Goal: Task Accomplishment & Management: Manage account settings

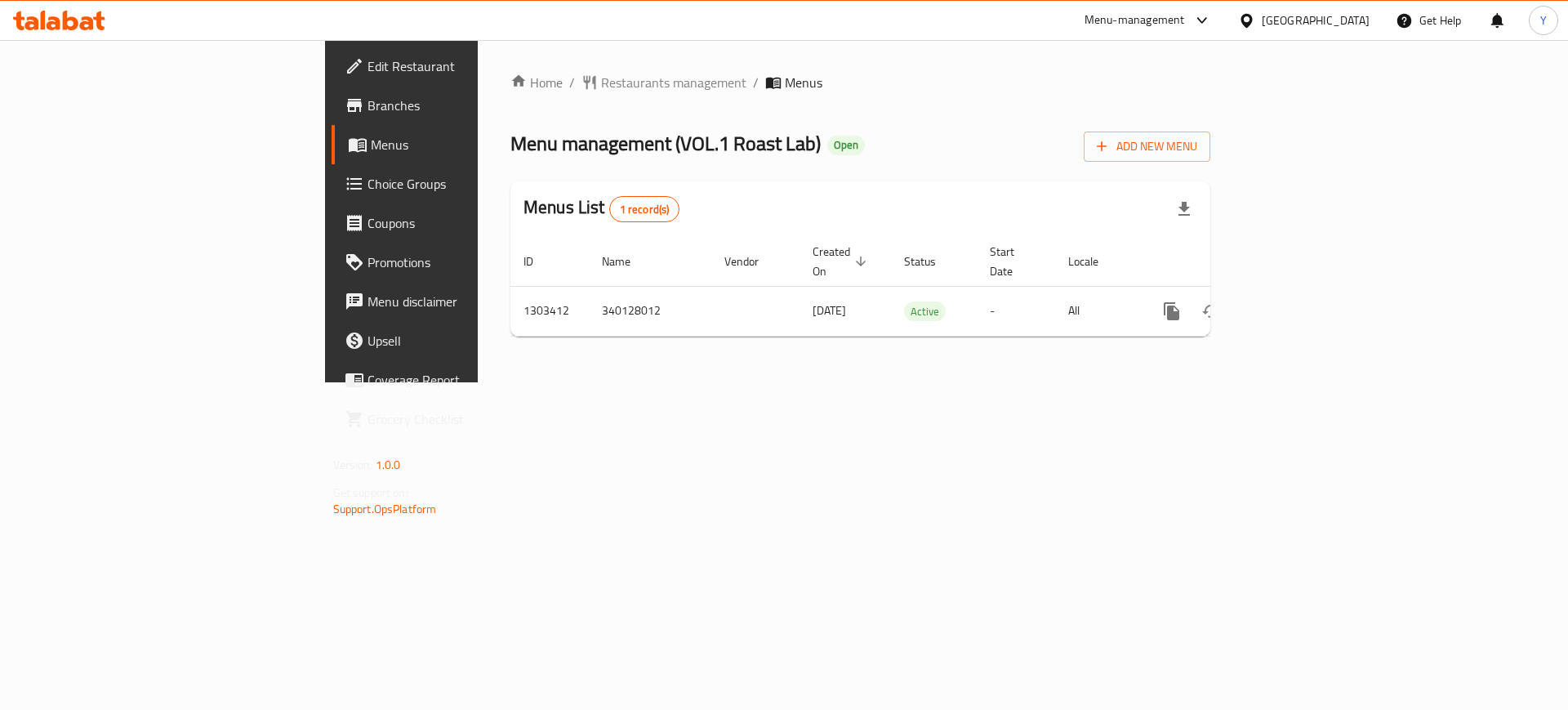
click at [1011, 103] on div "Home / Restaurants management / Menus Menu management ( VOL.1 Roast Lab ) Open …" at bounding box center [861, 210] width 700 height 277
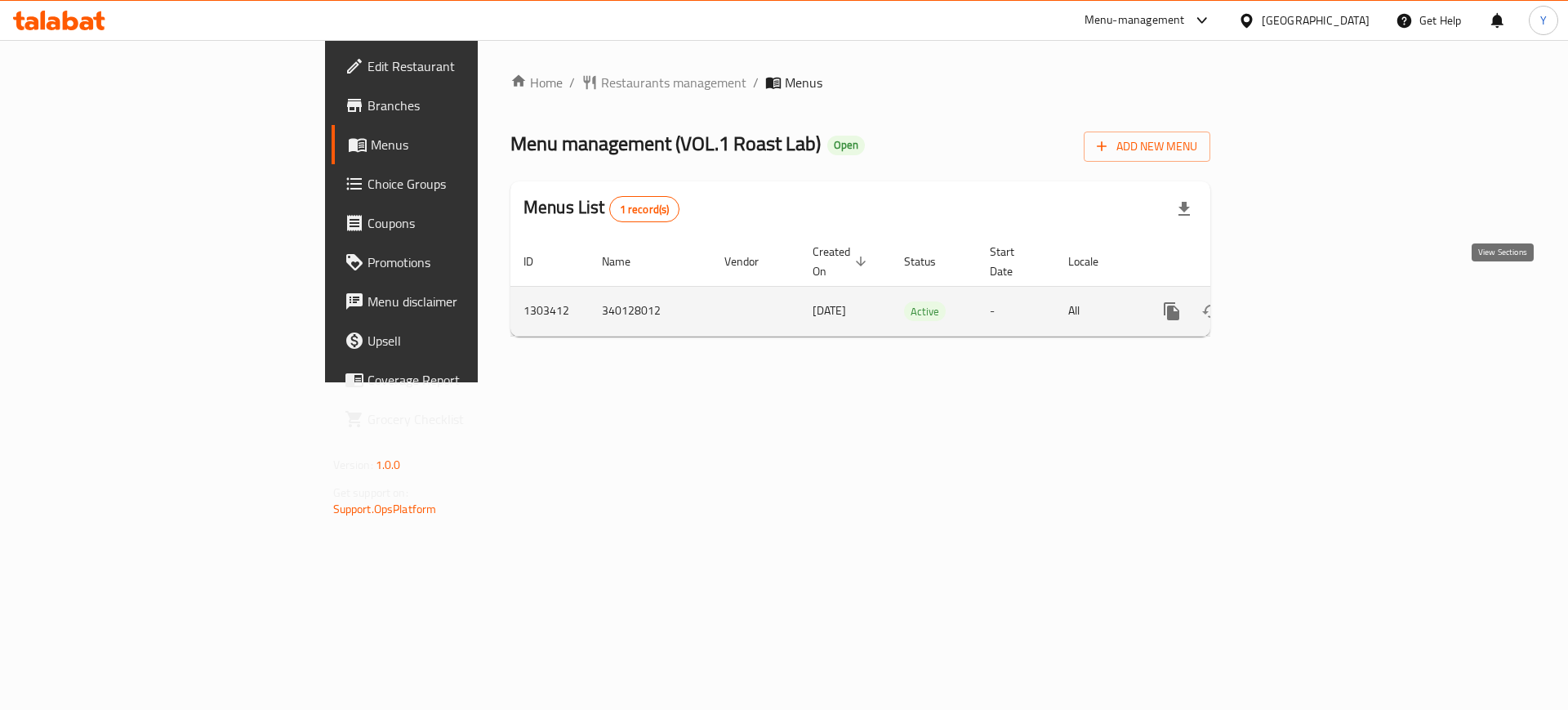
click at [1299, 302] on icon "enhanced table" at bounding box center [1290, 311] width 19 height 19
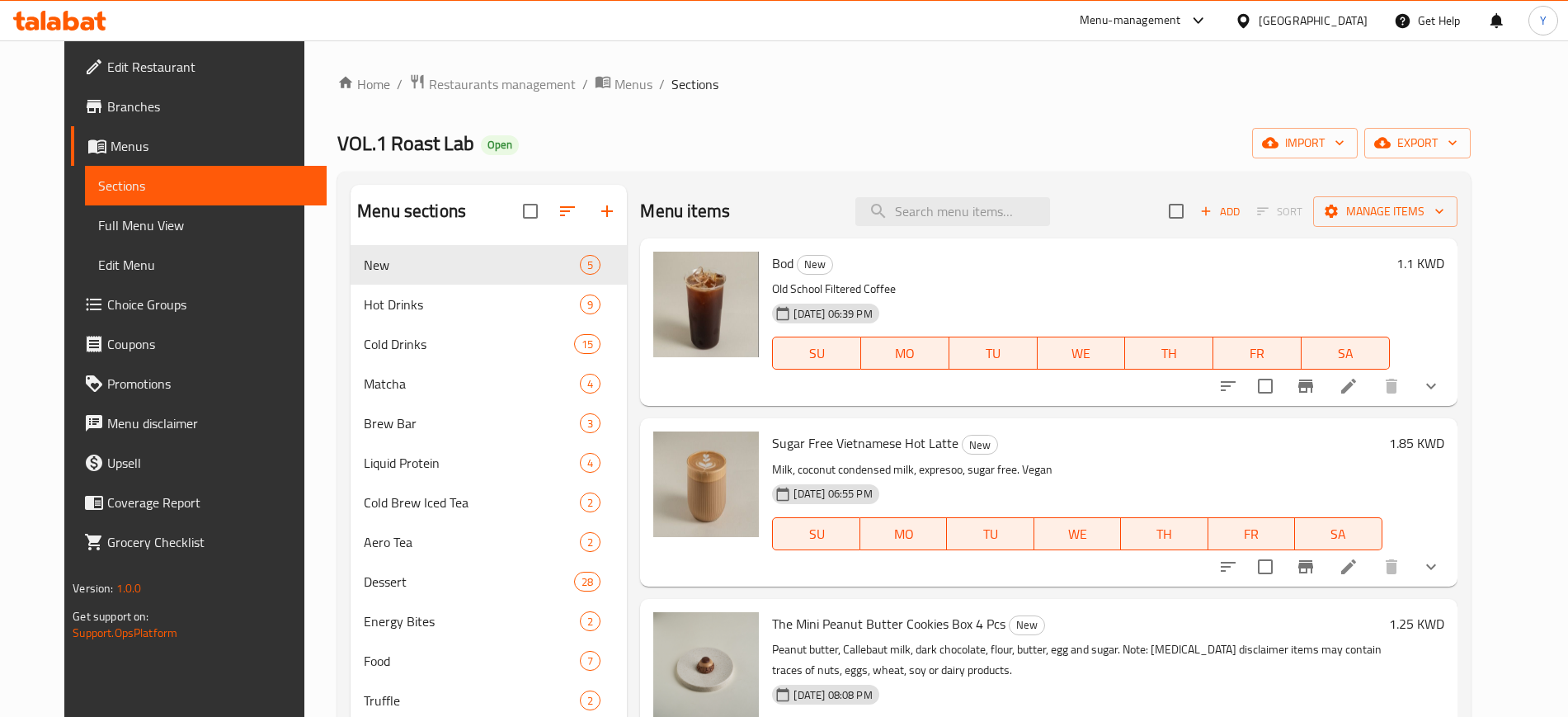
click at [1058, 96] on div "Home / Restaurants management / Menus / Sections VOL.1 Roast Lab Open import ex…" at bounding box center [904, 565] width 1133 height 984
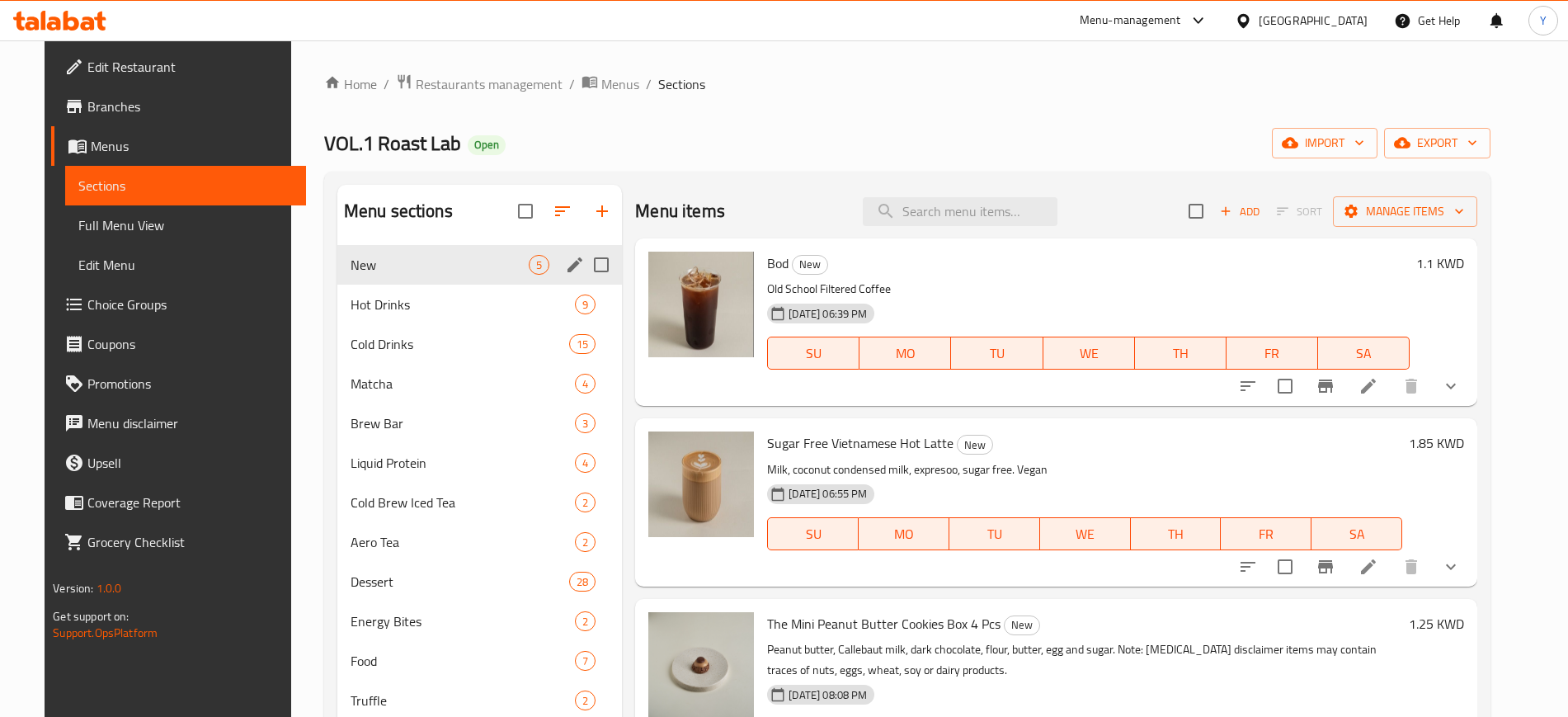
click at [431, 270] on span "New" at bounding box center [440, 265] width 178 height 20
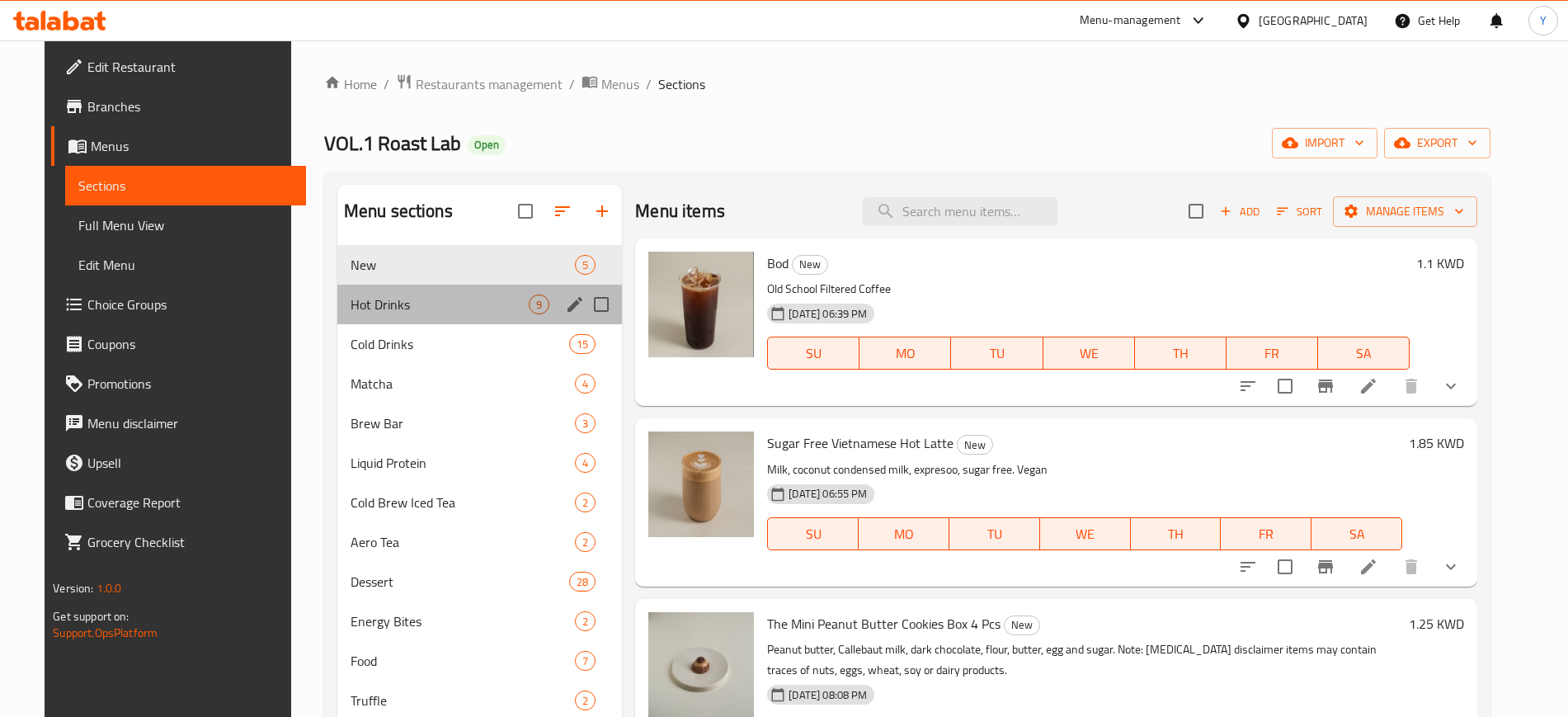
click at [378, 315] on div "Hot Drinks 9" at bounding box center [480, 304] width 286 height 39
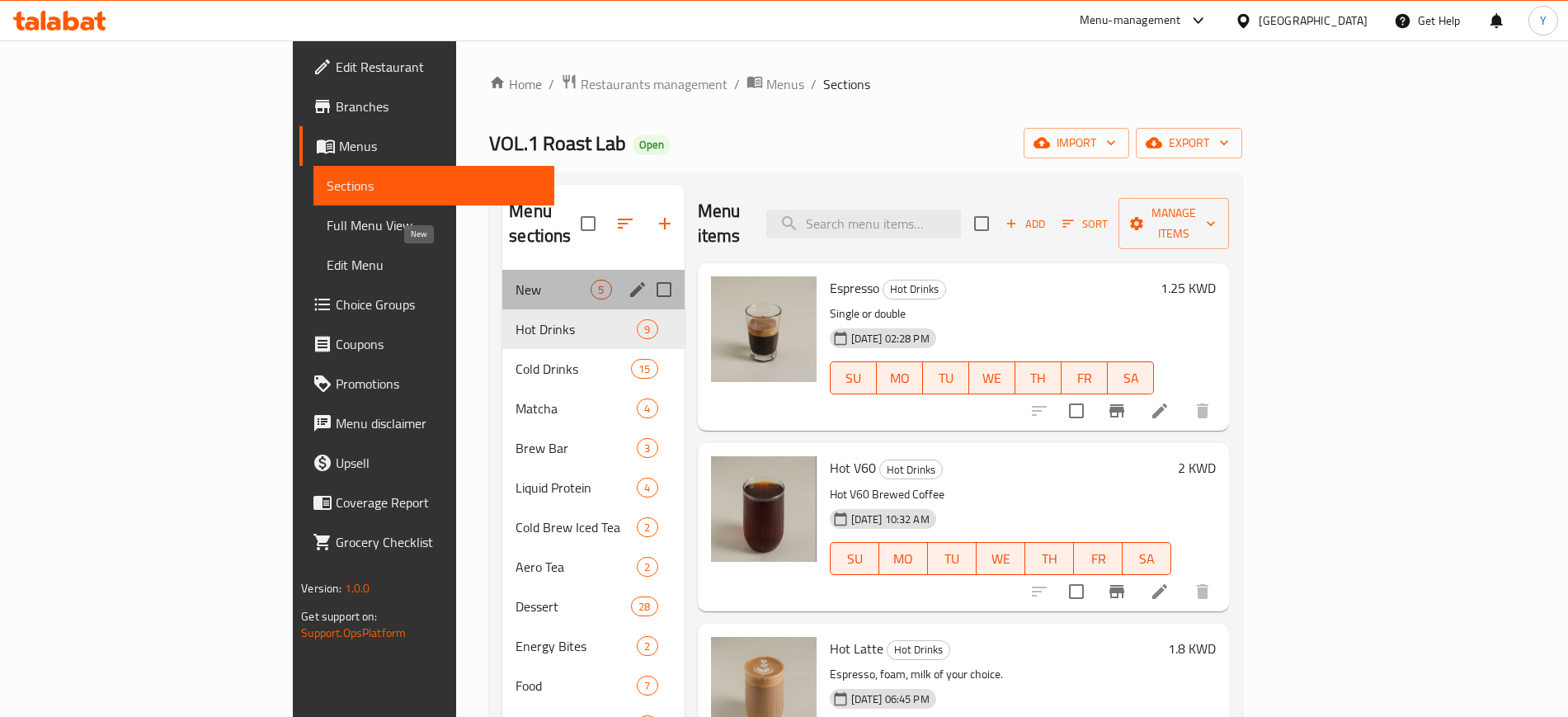
click at [516, 279] on span "New" at bounding box center [553, 289] width 75 height 20
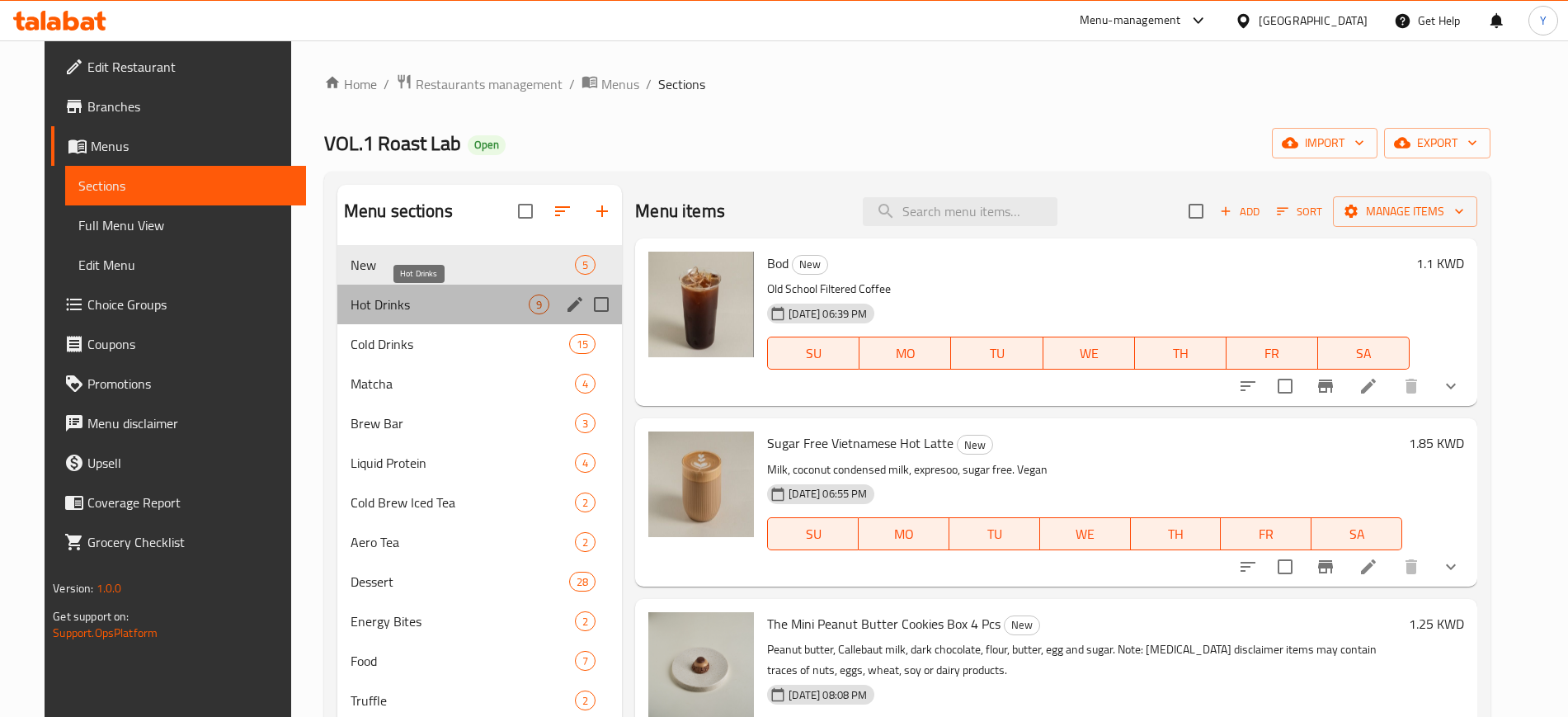
click at [353, 302] on span "Hot Drinks" at bounding box center [440, 304] width 178 height 20
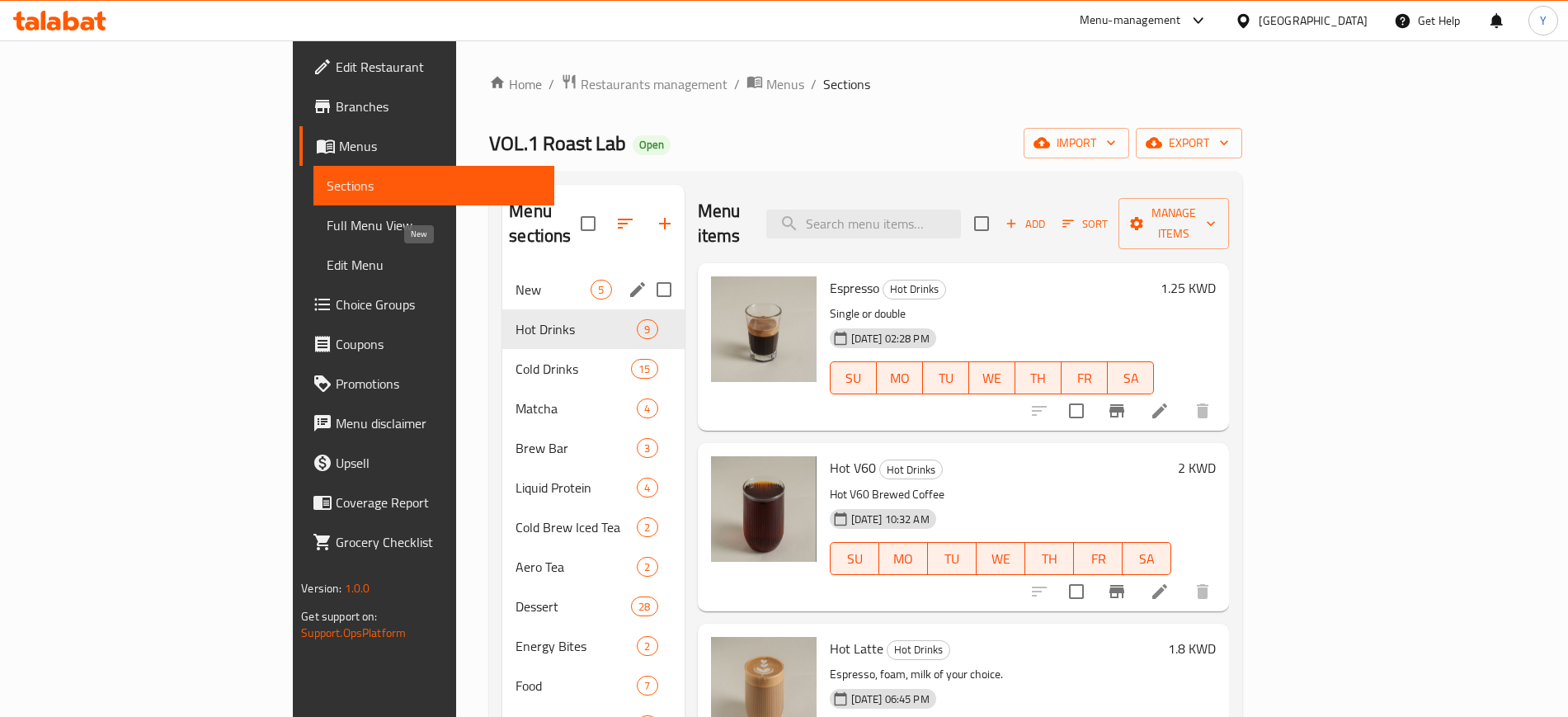
click at [516, 279] on span "New" at bounding box center [553, 289] width 75 height 20
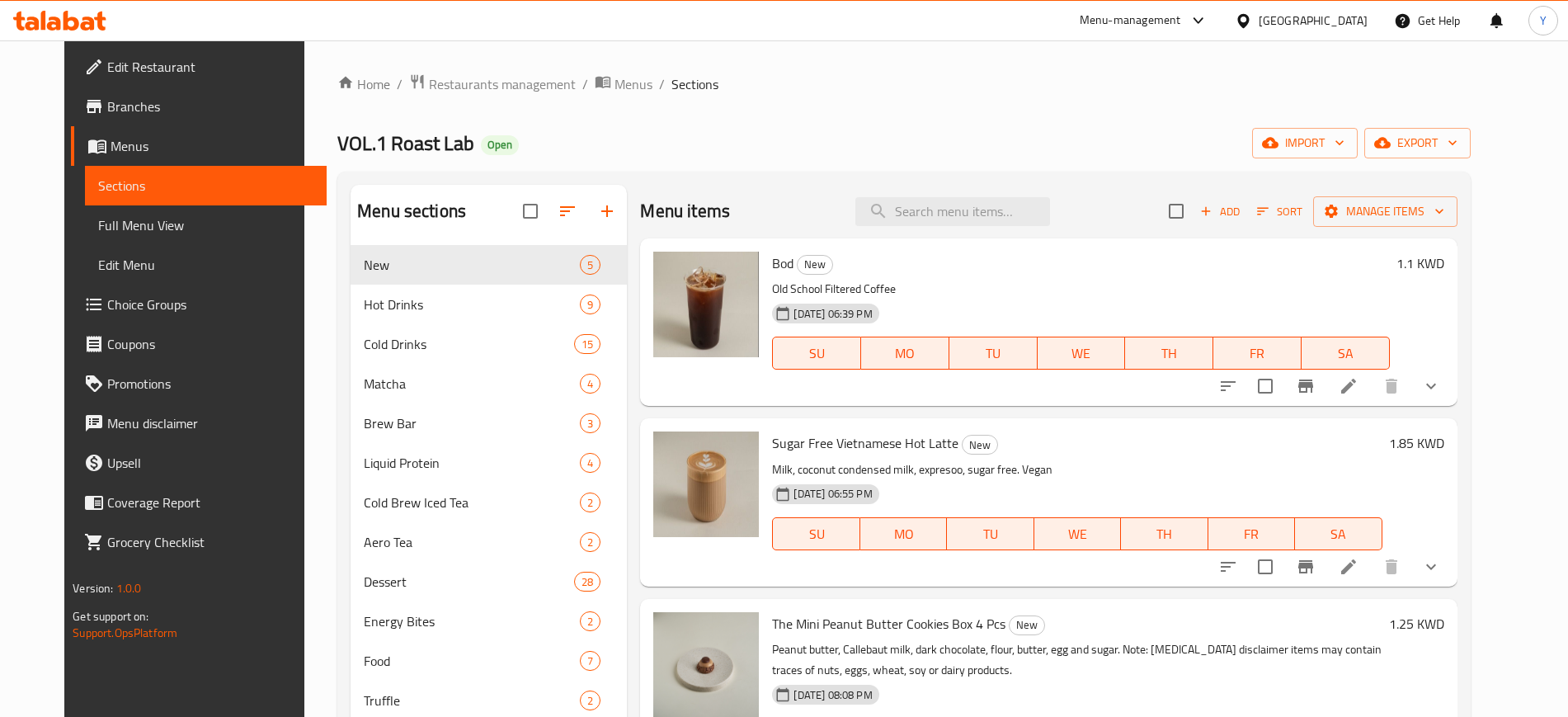
click at [948, 61] on div "Home / Restaurants management / Menus / Sections VOL.1 Roast Lab Open import ex…" at bounding box center [904, 565] width 1199 height 1050
click at [772, 111] on div "Home / Restaurants management / Menus / Sections VOL.1 Roast Lab Open import ex…" at bounding box center [904, 565] width 1133 height 984
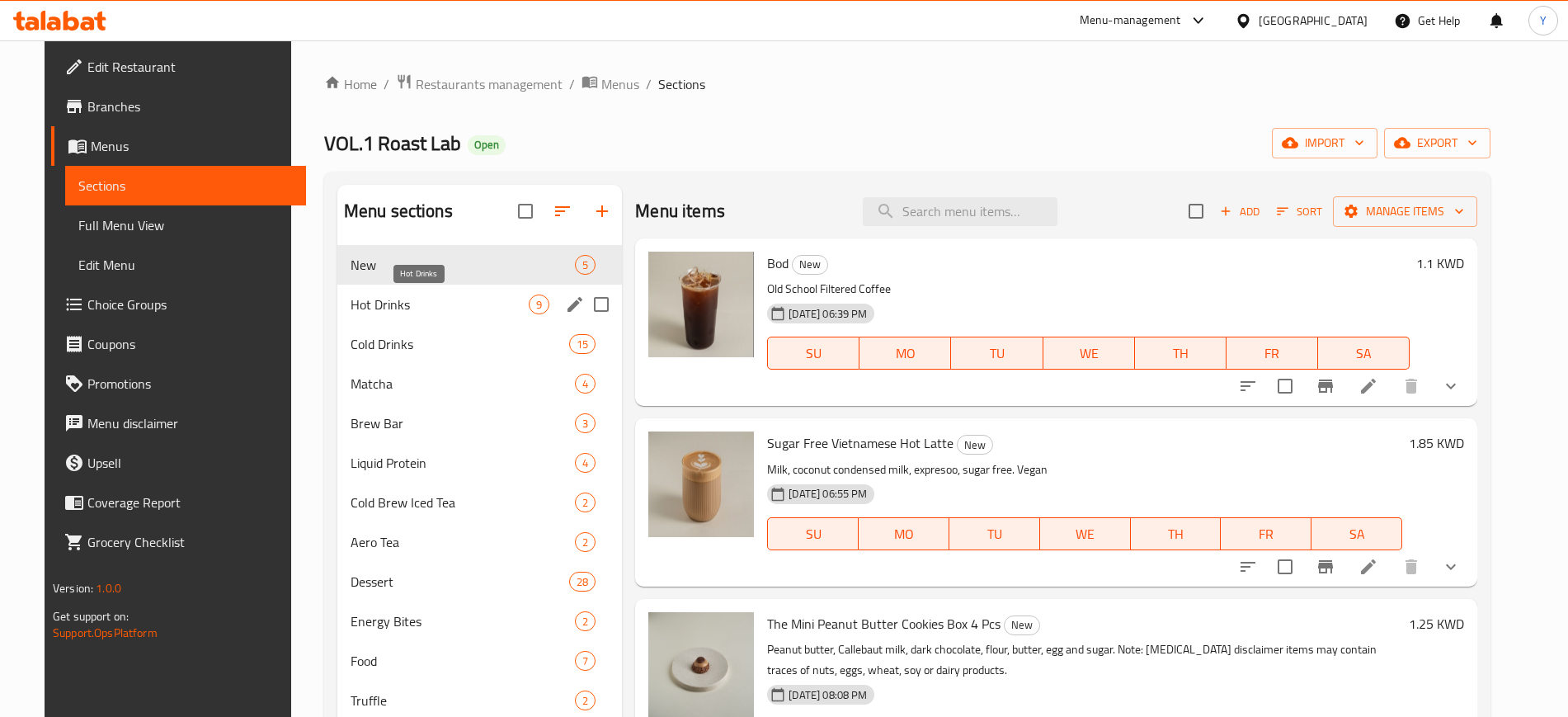
click at [399, 313] on span "Hot Drinks" at bounding box center [440, 304] width 178 height 20
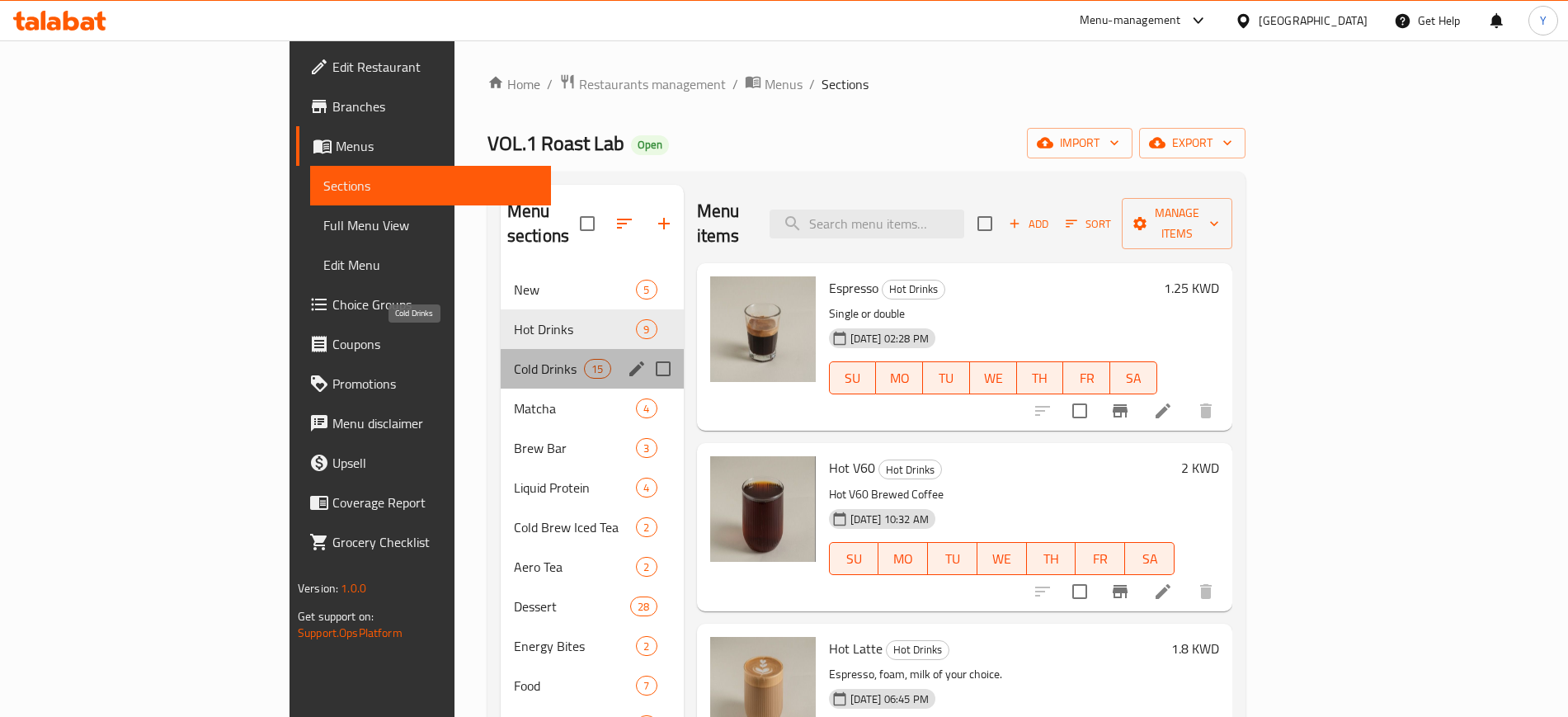
click at [514, 359] on span "Cold Drinks" at bounding box center [549, 369] width 71 height 20
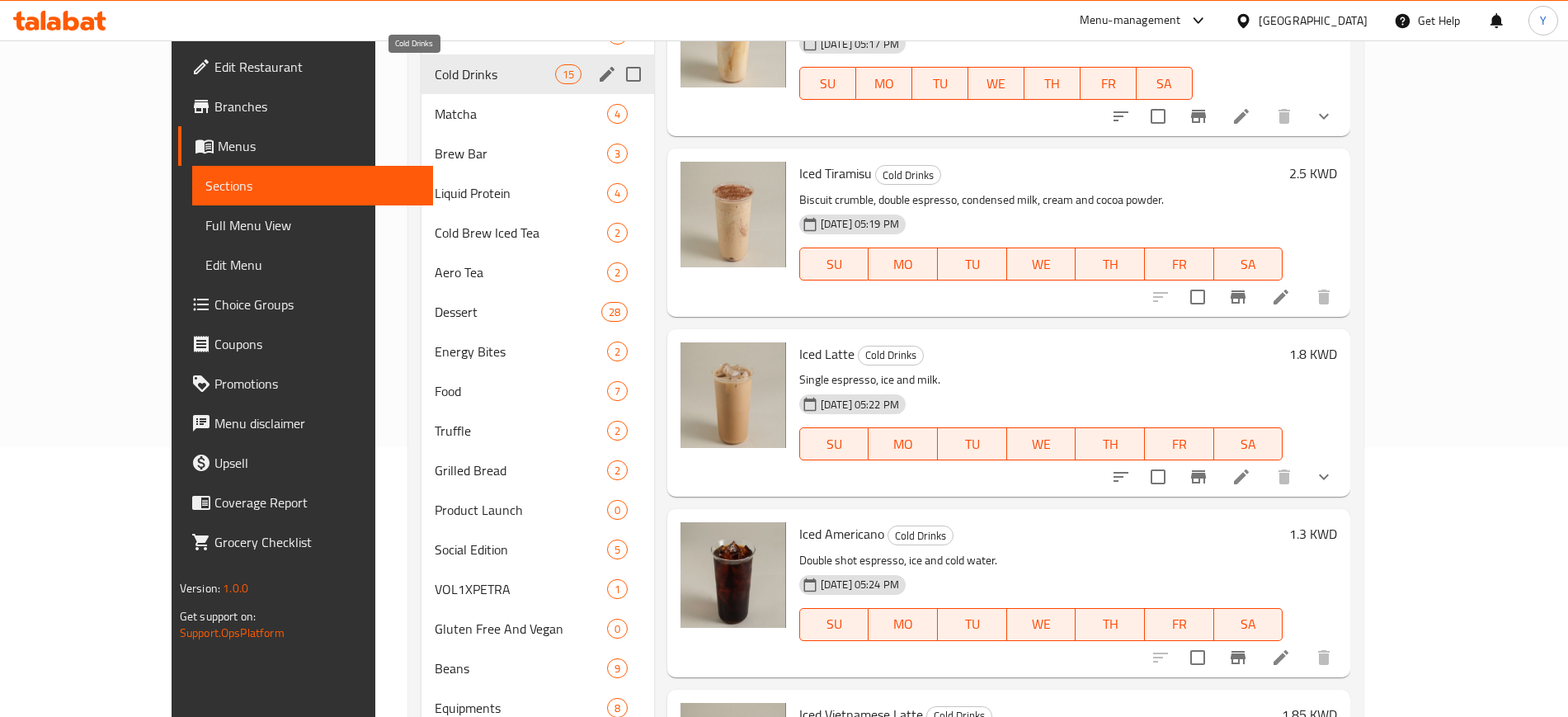
scroll to position [167, 0]
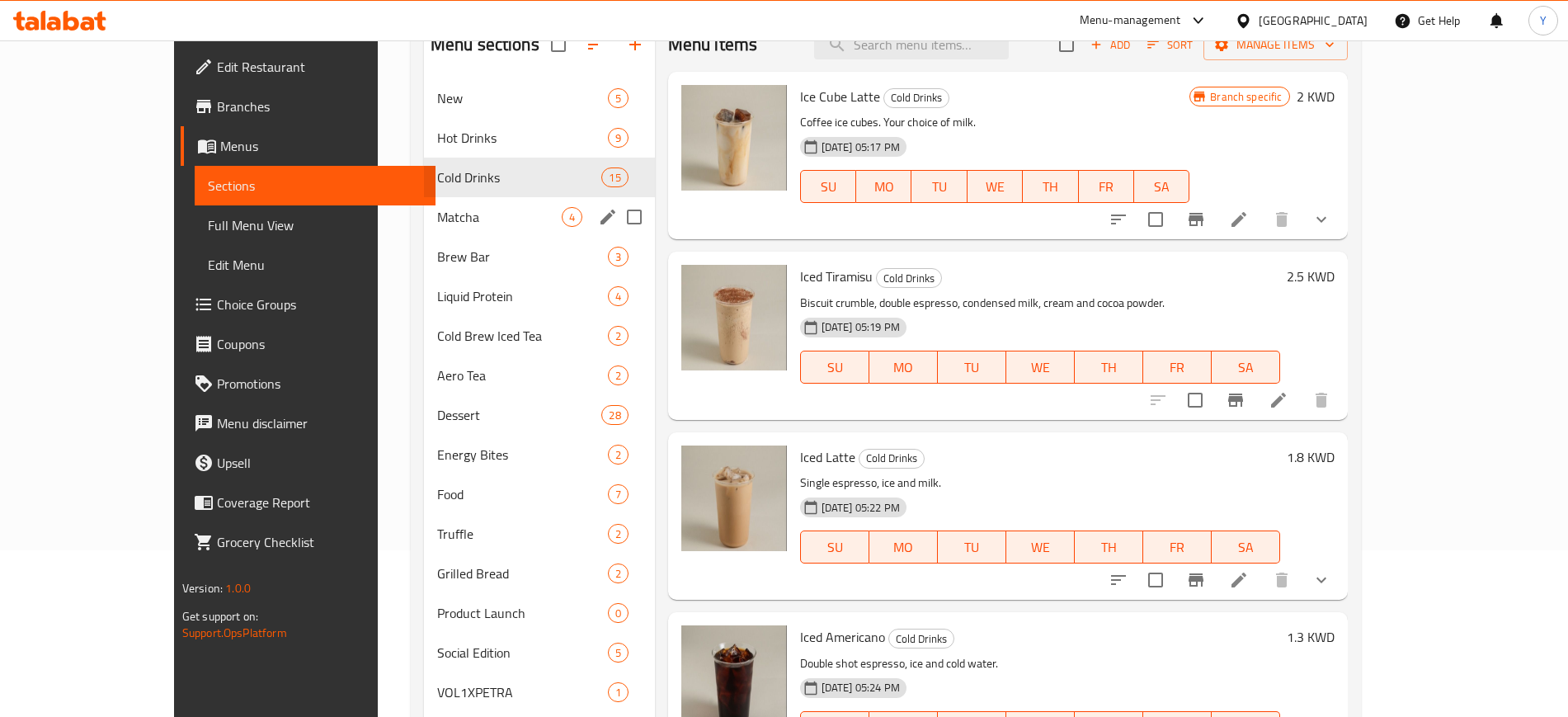
click at [424, 230] on div "Matcha 4" at bounding box center [539, 217] width 231 height 39
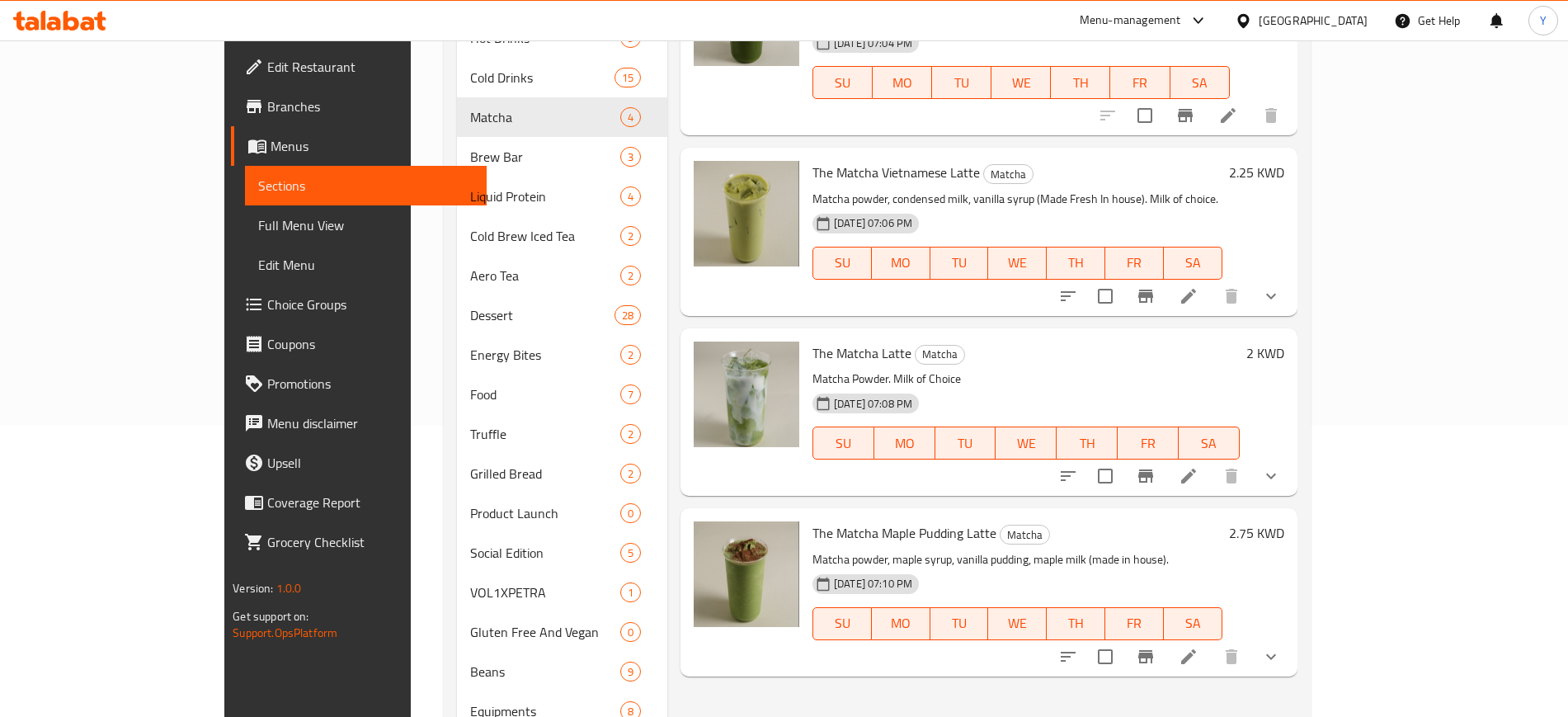
scroll to position [373, 0]
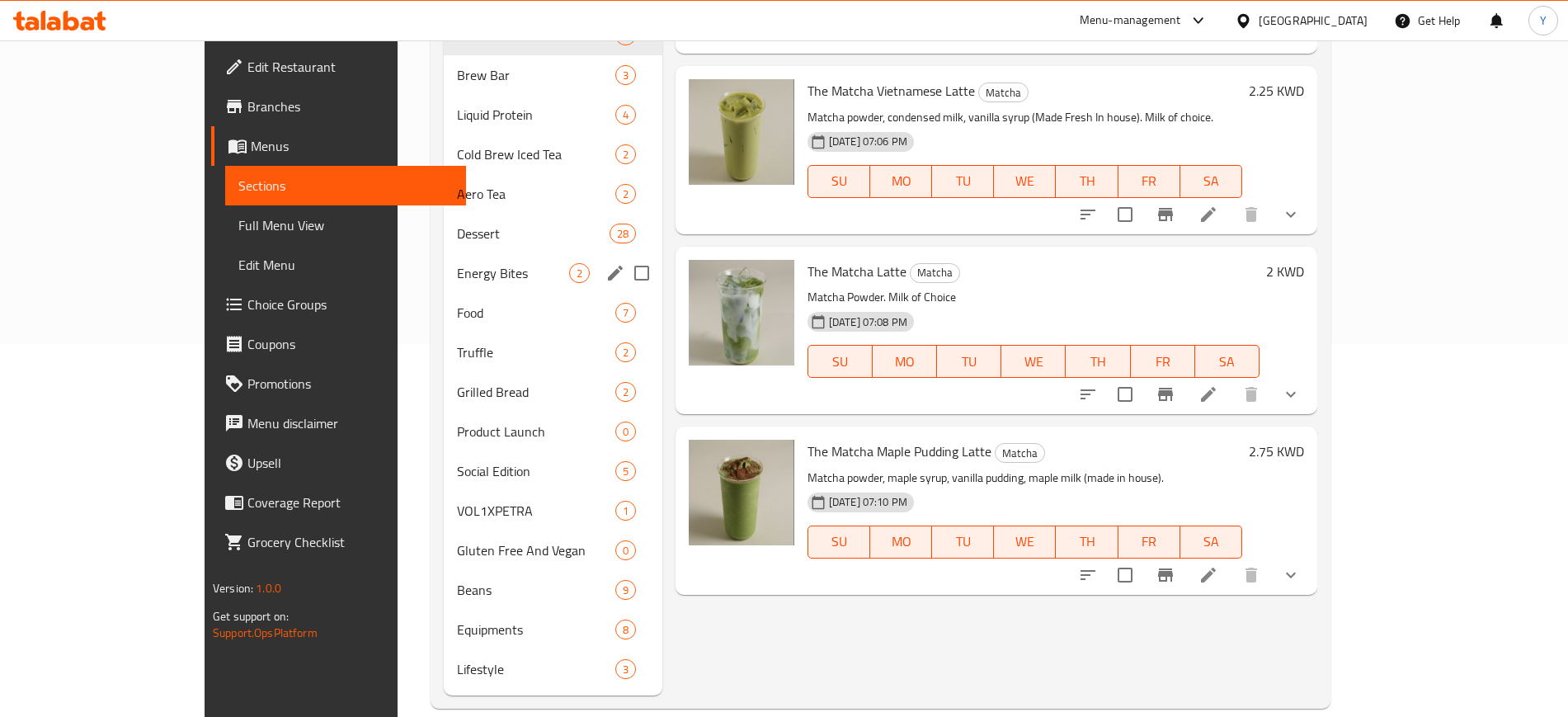
click at [457, 263] on span "Energy Bites" at bounding box center [513, 273] width 112 height 20
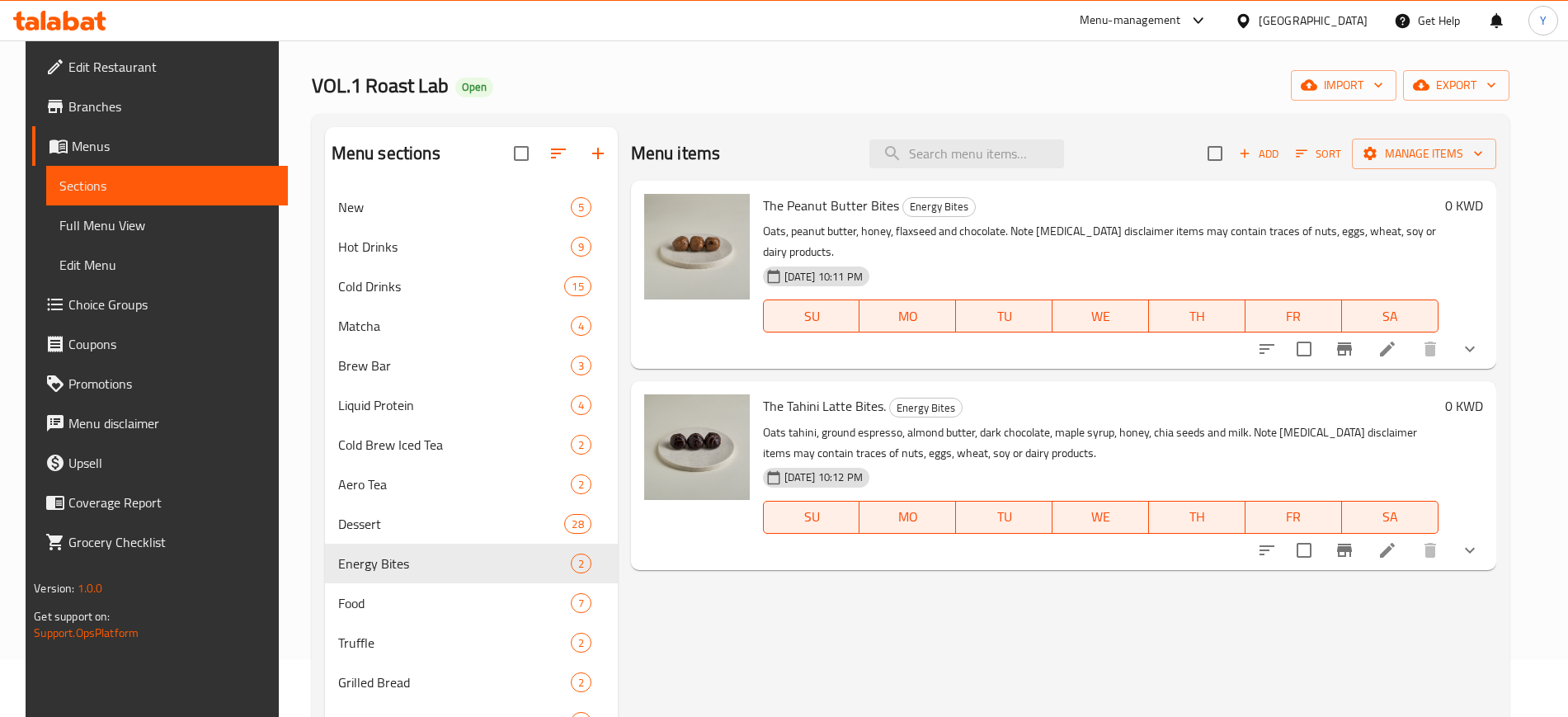
scroll to position [59, 0]
click at [1146, 131] on div "Menu items Add Sort Manage items" at bounding box center [1063, 153] width 865 height 54
click at [1398, 348] on icon at bounding box center [1387, 348] width 20 height 20
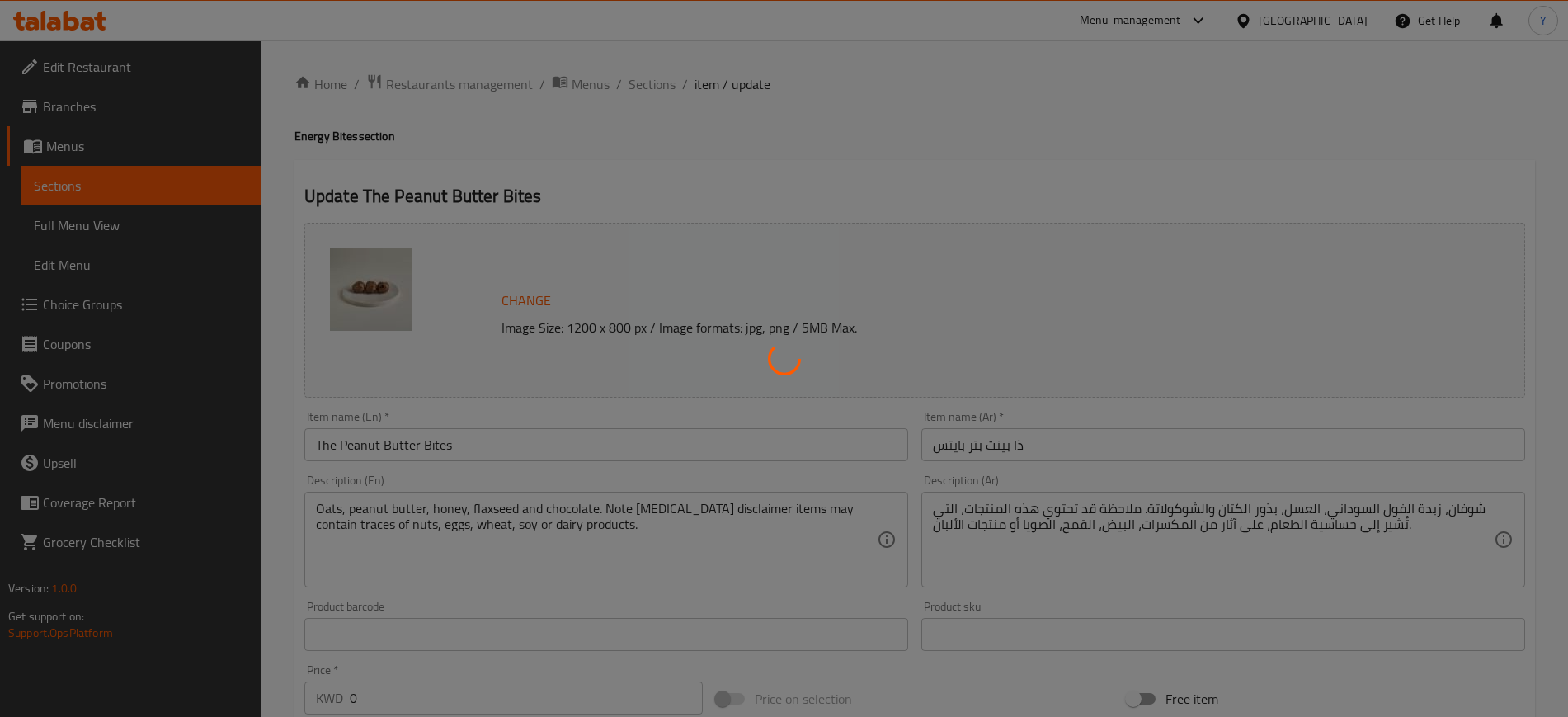
type input "إختيارك من:"
type input "1"
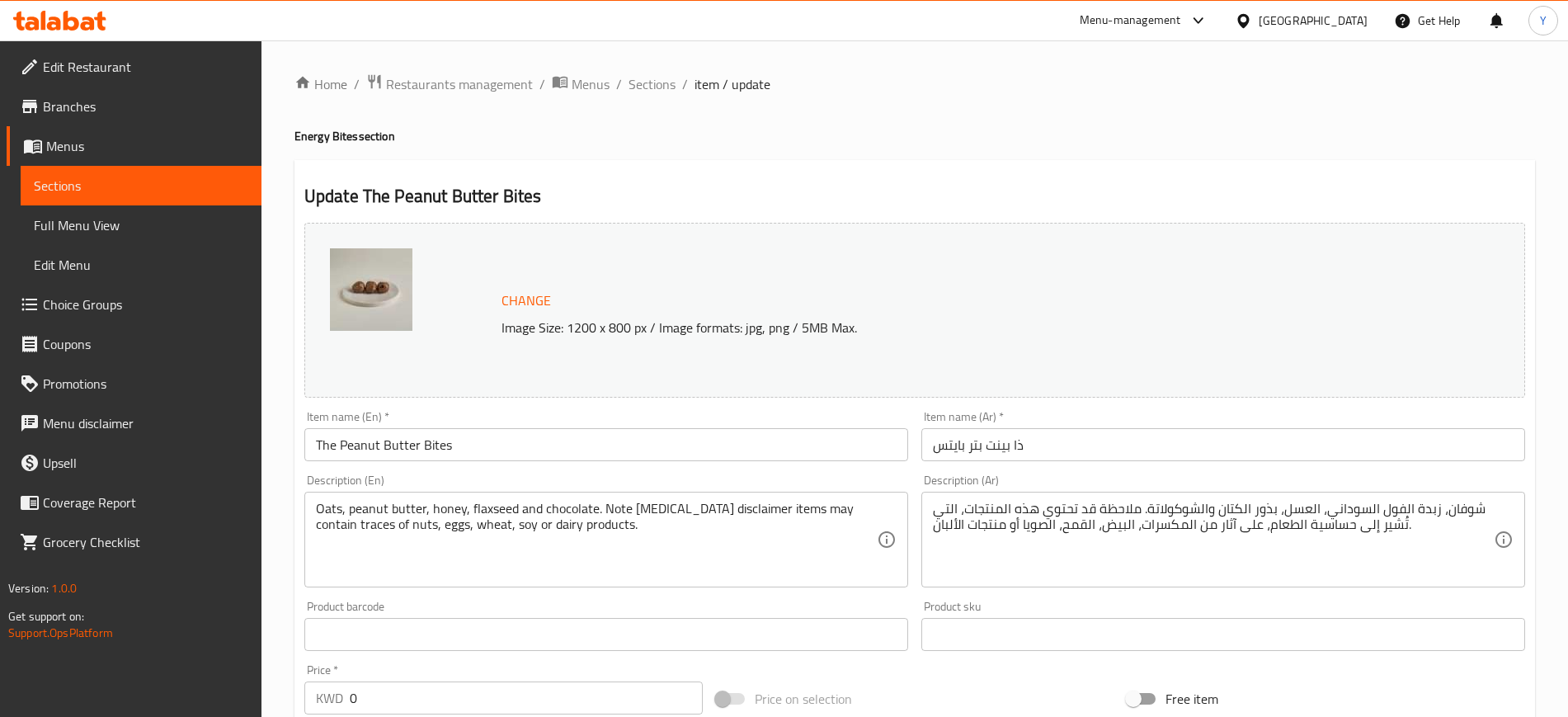
drag, startPoint x: 1058, startPoint y: 188, endPoint x: 351, endPoint y: 426, distance: 746.0
click at [1058, 187] on h2 "Update The Peanut Butter Bites" at bounding box center [915, 196] width 1221 height 25
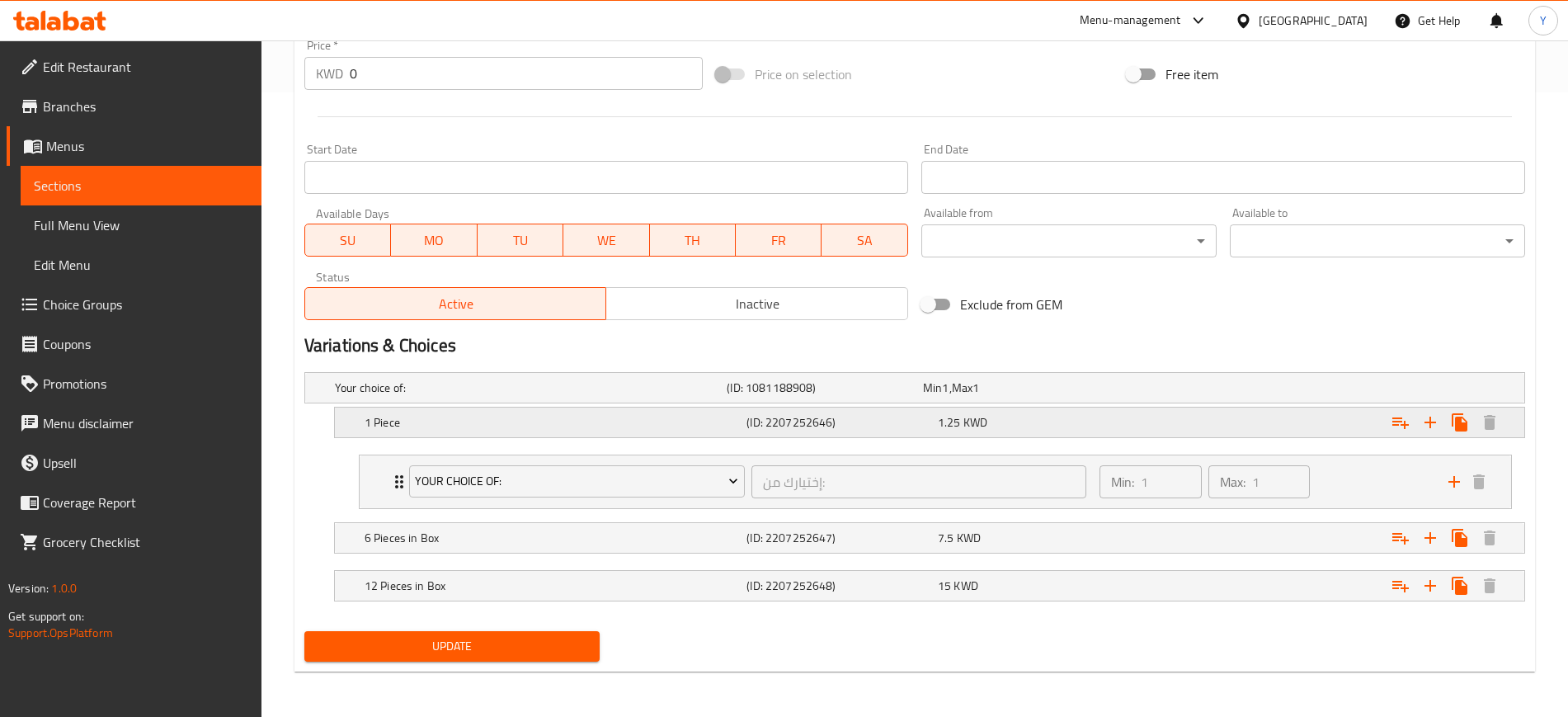
scroll to position [626, 0]
click at [390, 548] on div "6 Pieces in Box (ID: 2207252647) 7.5 KWD" at bounding box center [934, 537] width 1147 height 37
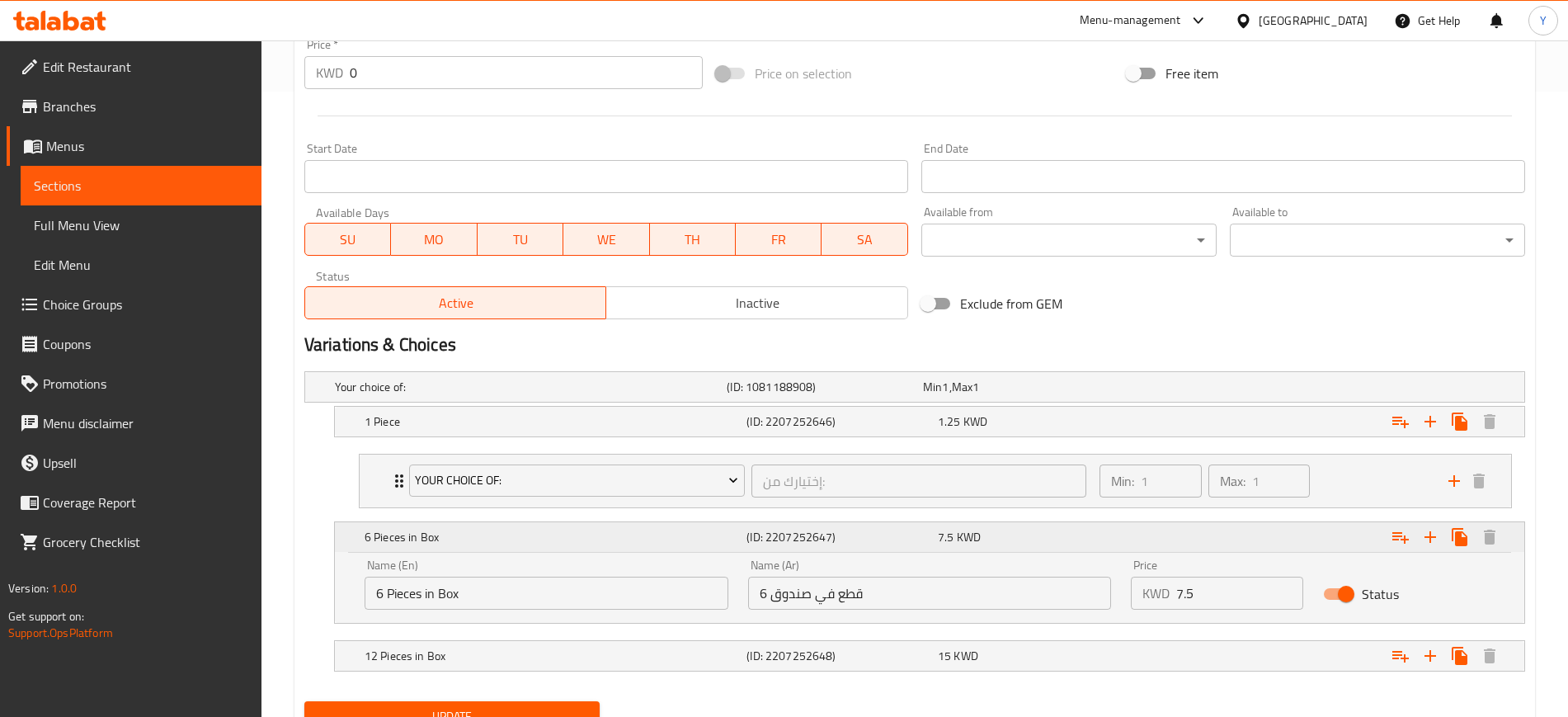
click at [390, 548] on div "6 Pieces in Box (ID: 2207252647) 7.5 KWD" at bounding box center [934, 537] width 1147 height 37
